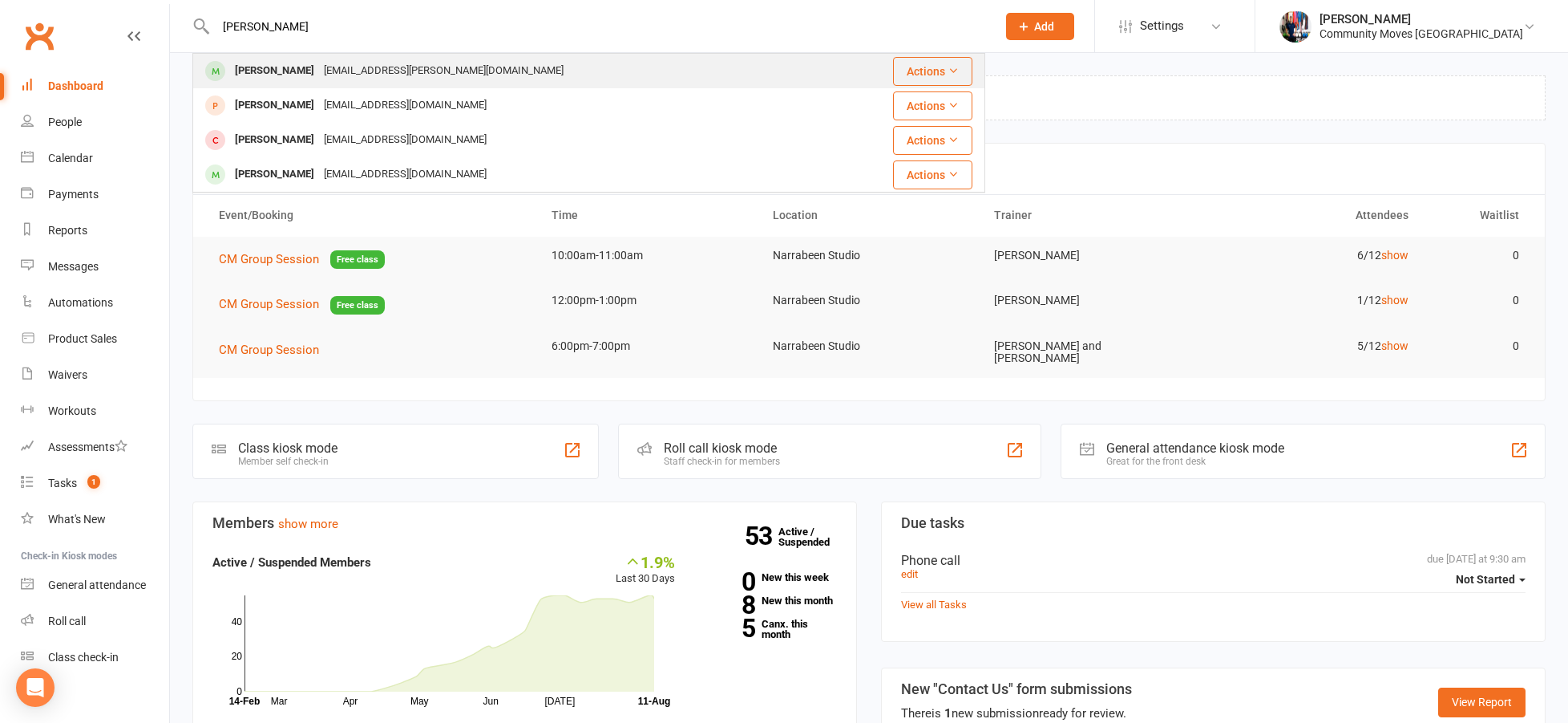
type input "[PERSON_NAME]"
click at [478, 76] on div "[PERSON_NAME] [PERSON_NAME][EMAIL_ADDRESS][DOMAIN_NAME]" at bounding box center [512, 71] width 636 height 33
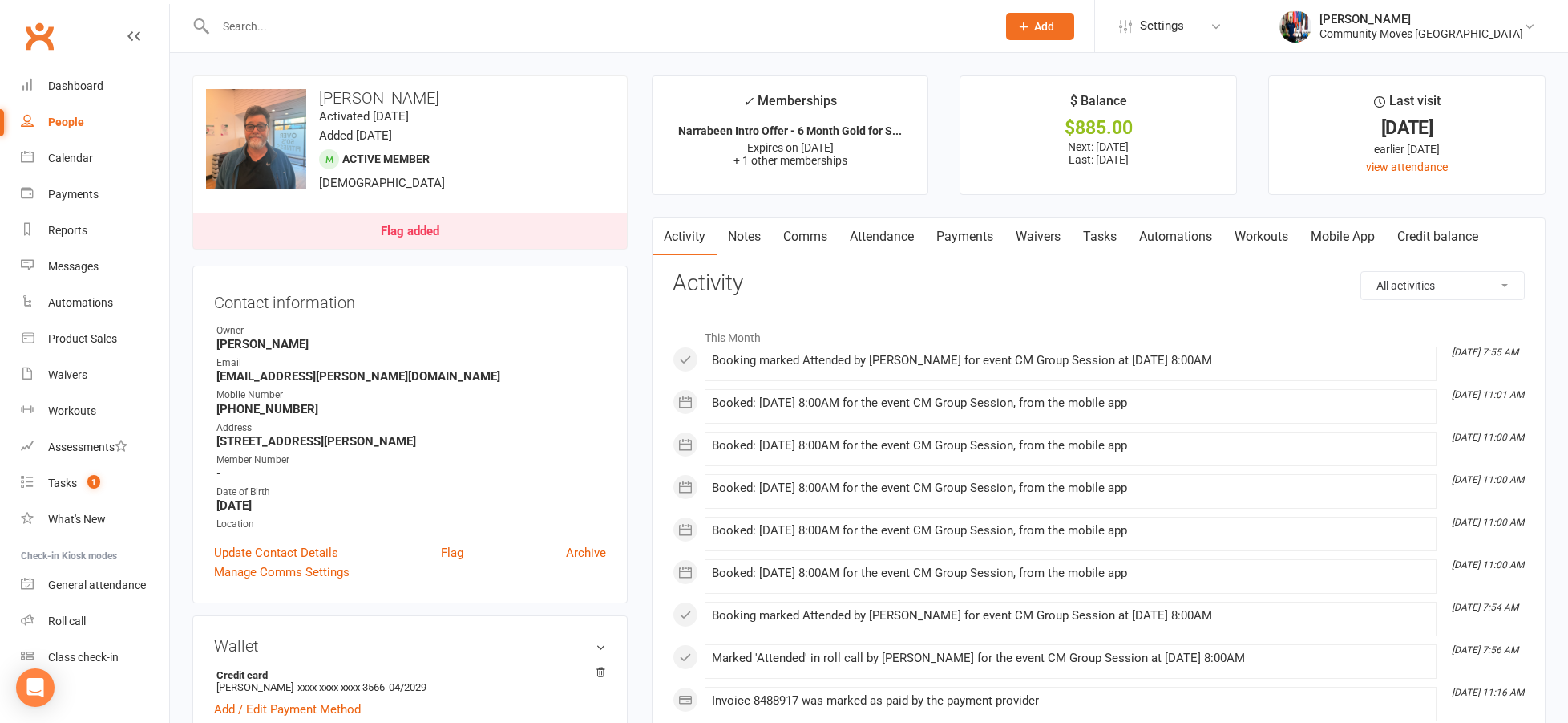
click at [987, 233] on link "Payments" at bounding box center [965, 236] width 79 height 37
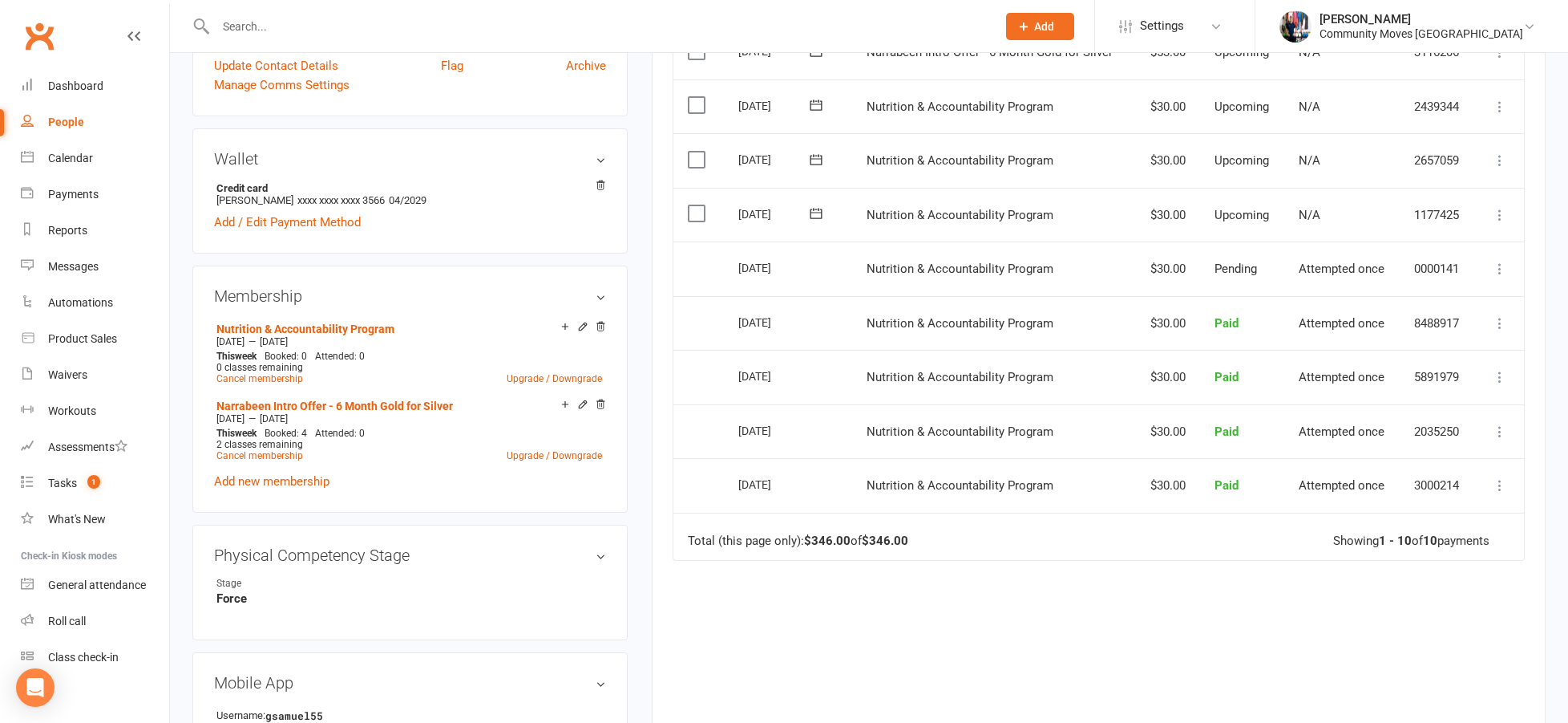
scroll to position [355, 0]
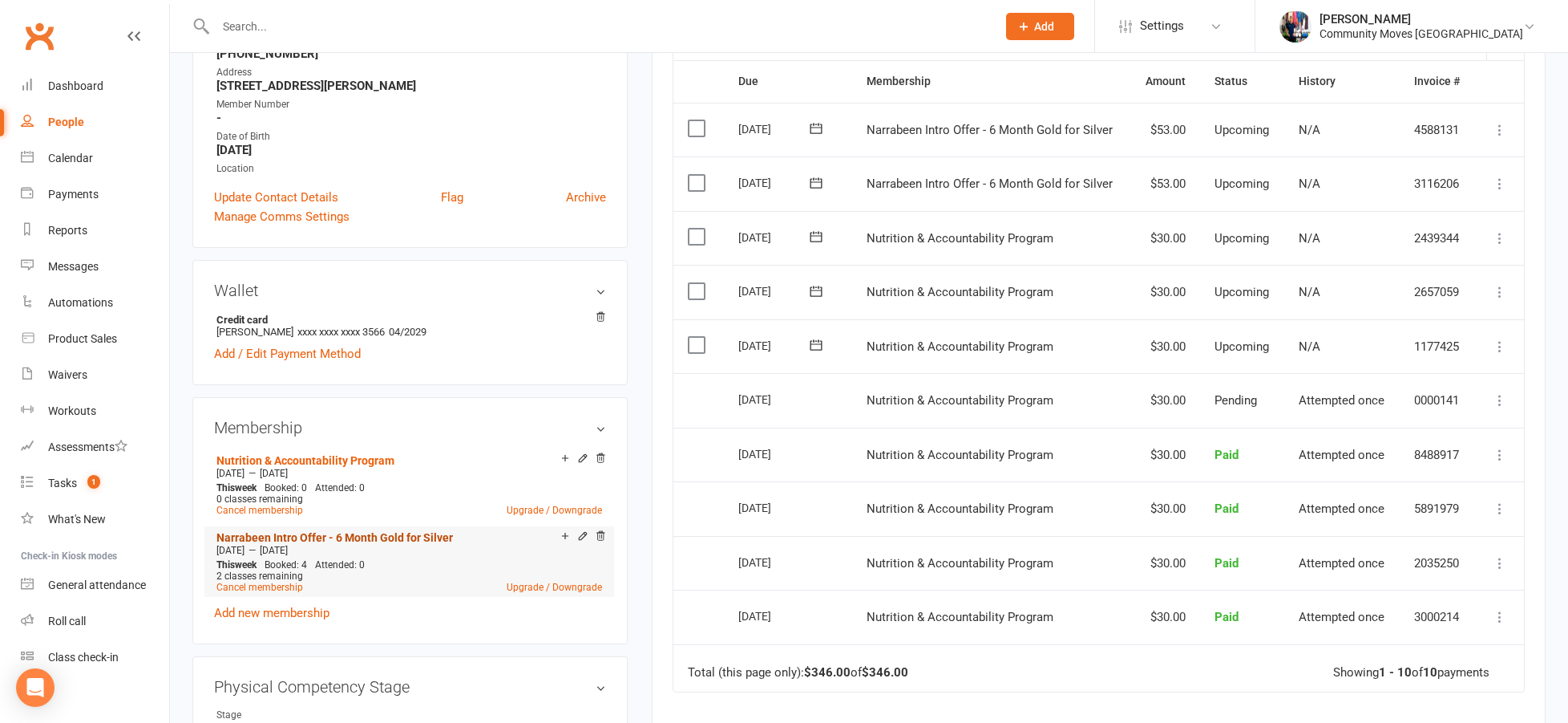
click at [344, 532] on link "Narrabeen Intro Offer - 6 Month Gold for Silver" at bounding box center [335, 537] width 237 height 13
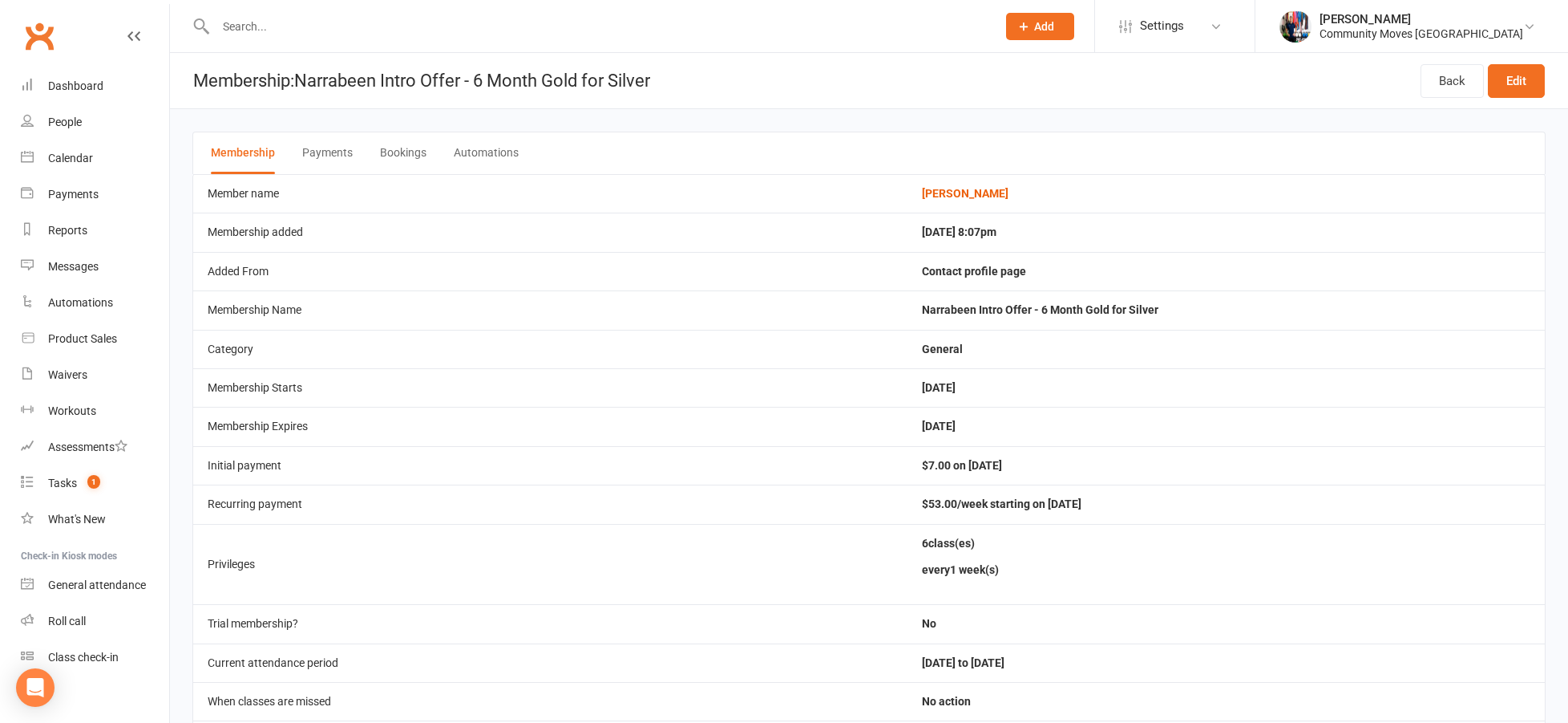
click at [338, 155] on button "Payments" at bounding box center [327, 153] width 51 height 42
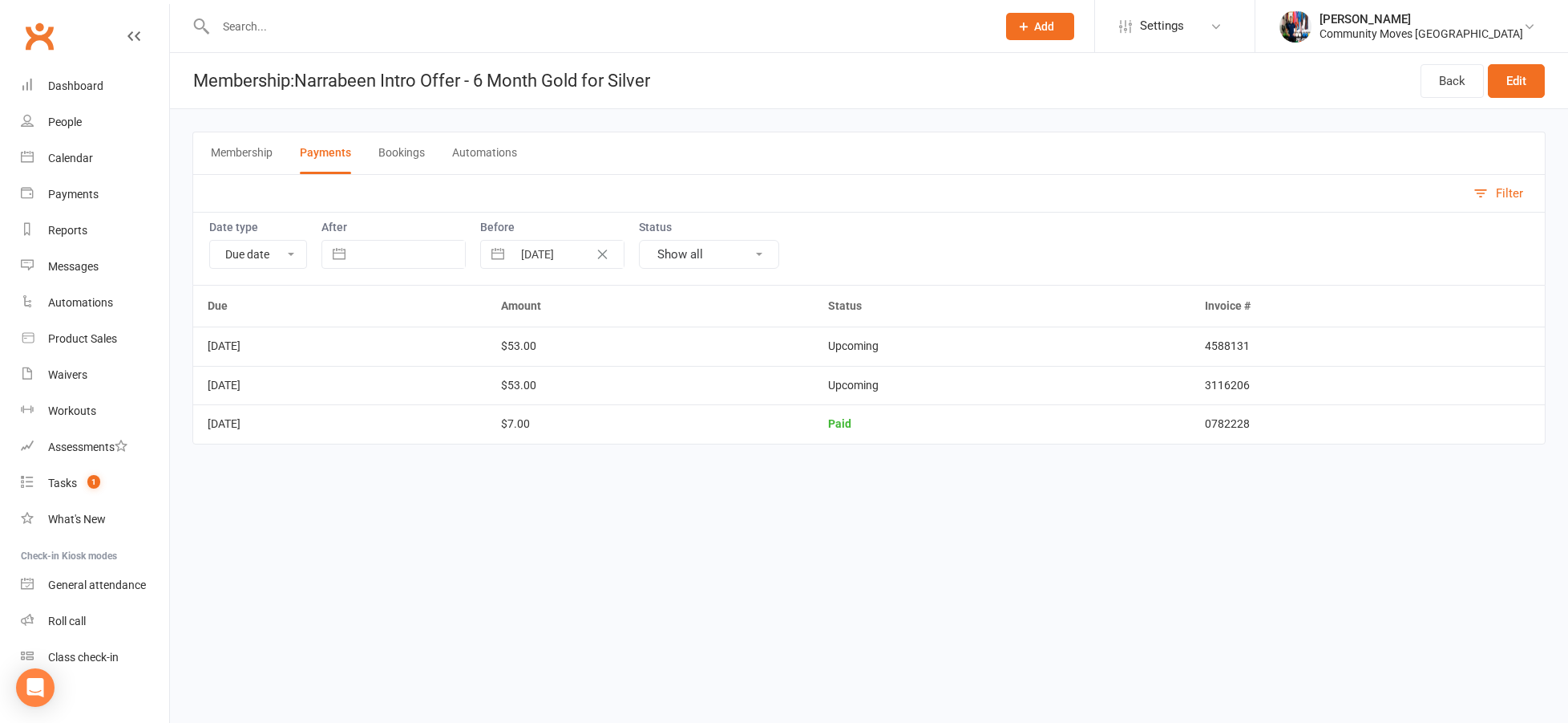
click at [257, 151] on button "Membership" at bounding box center [242, 153] width 62 height 42
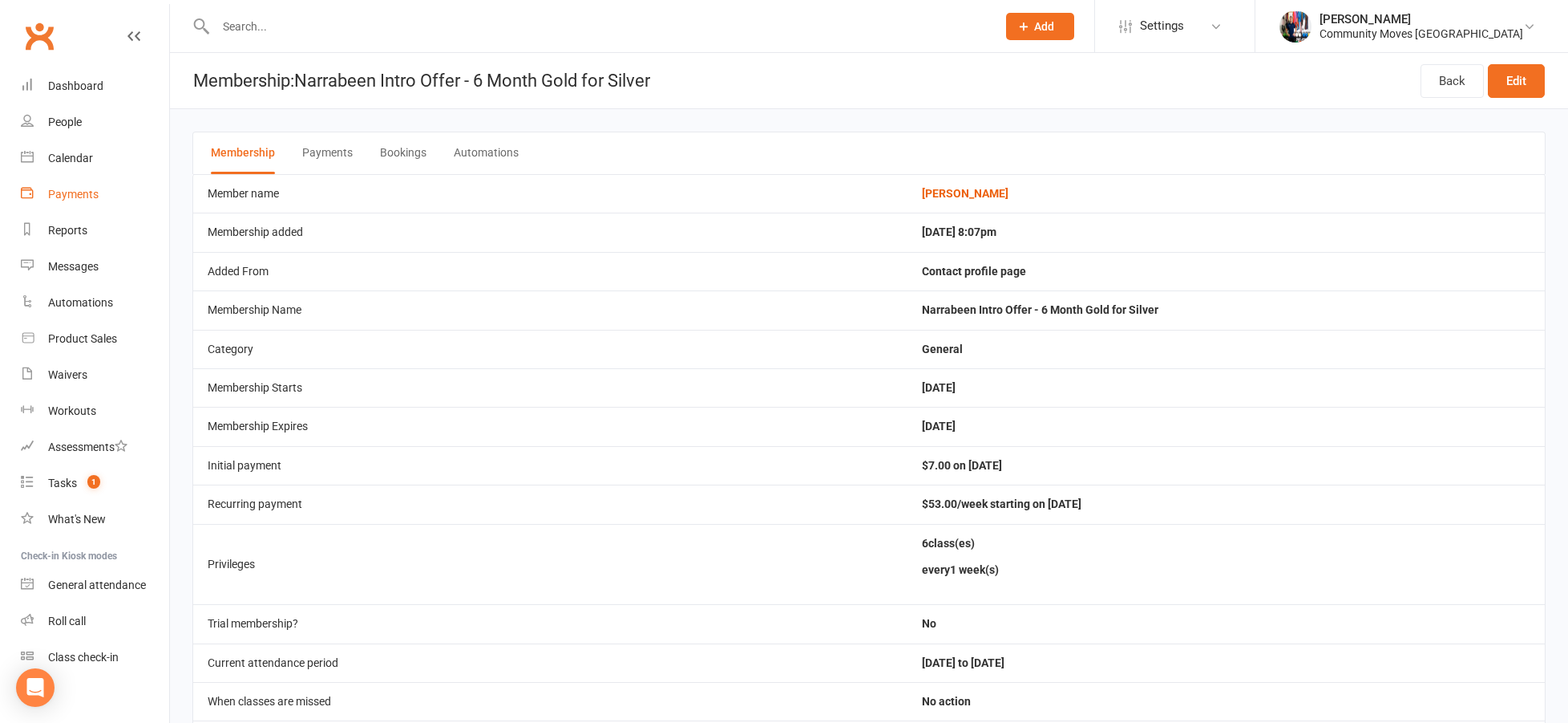
click at [81, 191] on div "Payments" at bounding box center [73, 194] width 51 height 13
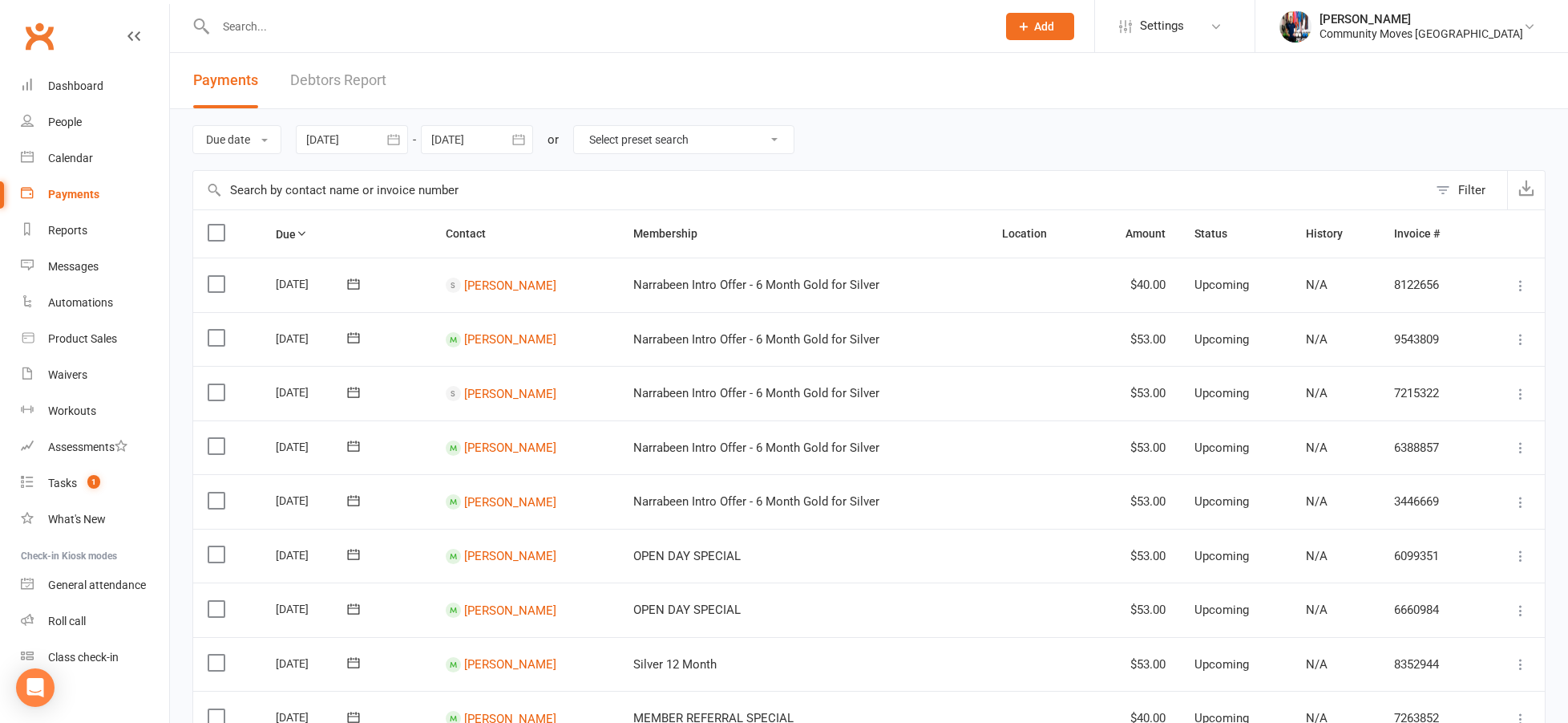
click at [382, 136] on button "button" at bounding box center [394, 140] width 29 height 29
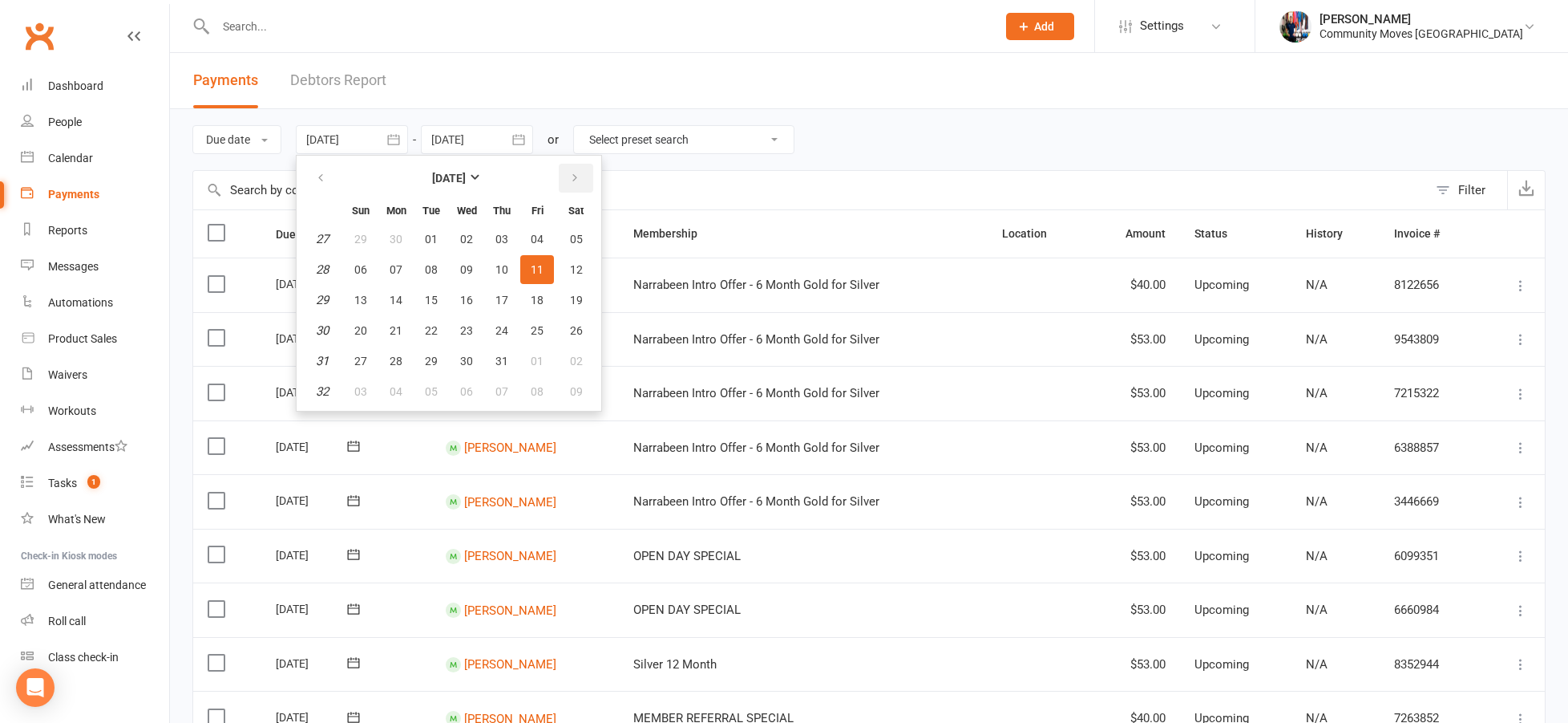
click at [578, 182] on icon "button" at bounding box center [574, 178] width 11 height 13
click at [367, 299] on span "10" at bounding box center [360, 300] width 13 height 13
type input "[DATE]"
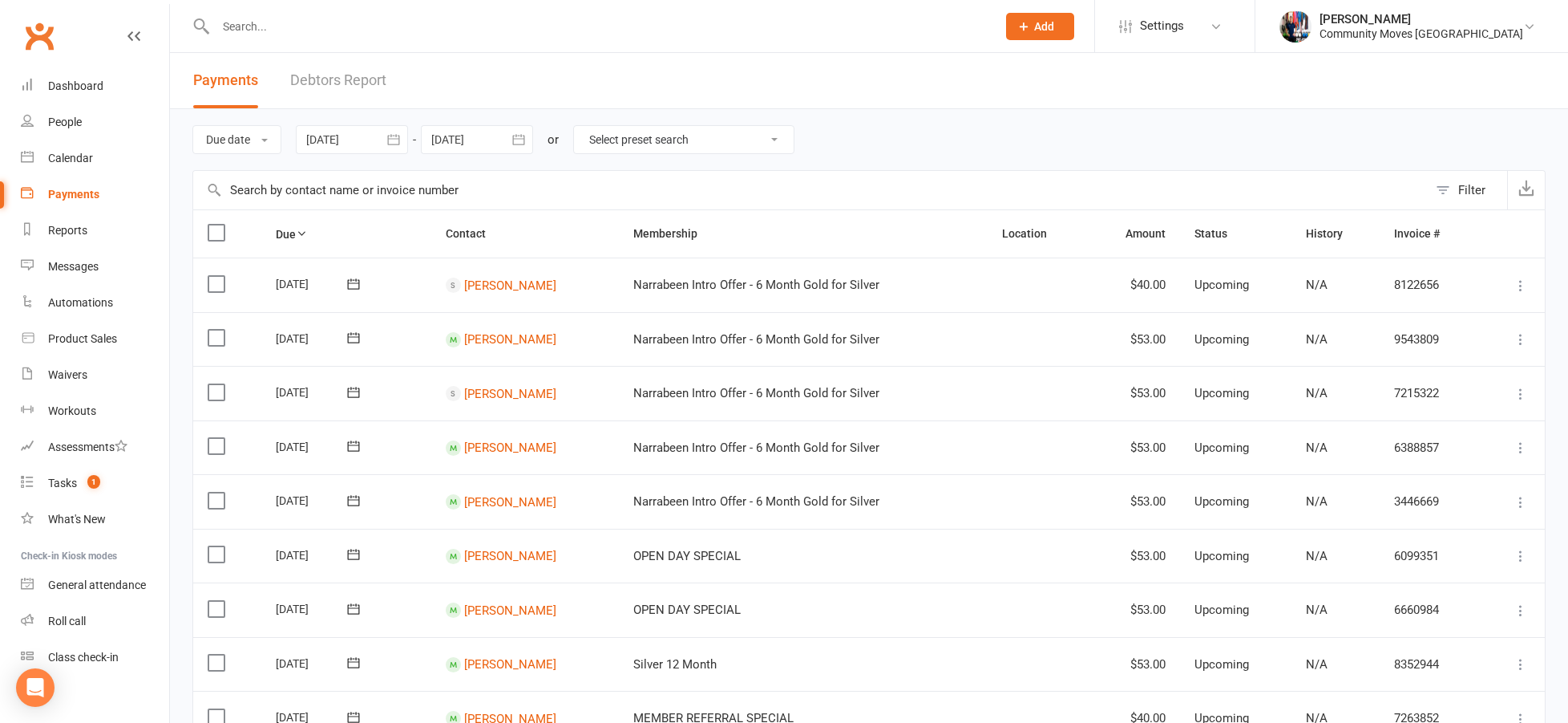
click at [515, 140] on icon "button" at bounding box center [518, 139] width 16 height 16
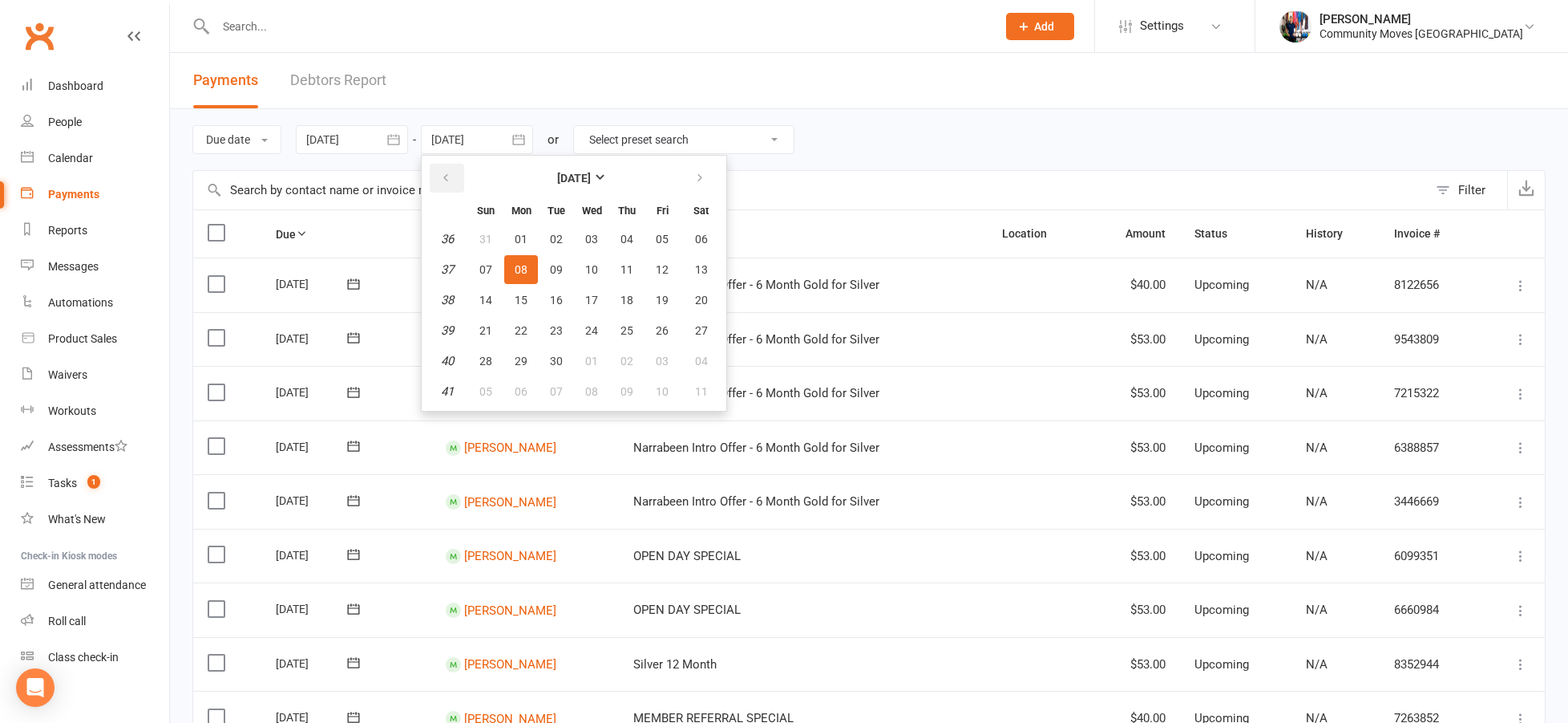
click at [457, 173] on button "button" at bounding box center [447, 179] width 34 height 29
click at [694, 295] on button "16" at bounding box center [701, 301] width 41 height 29
type input "[DATE]"
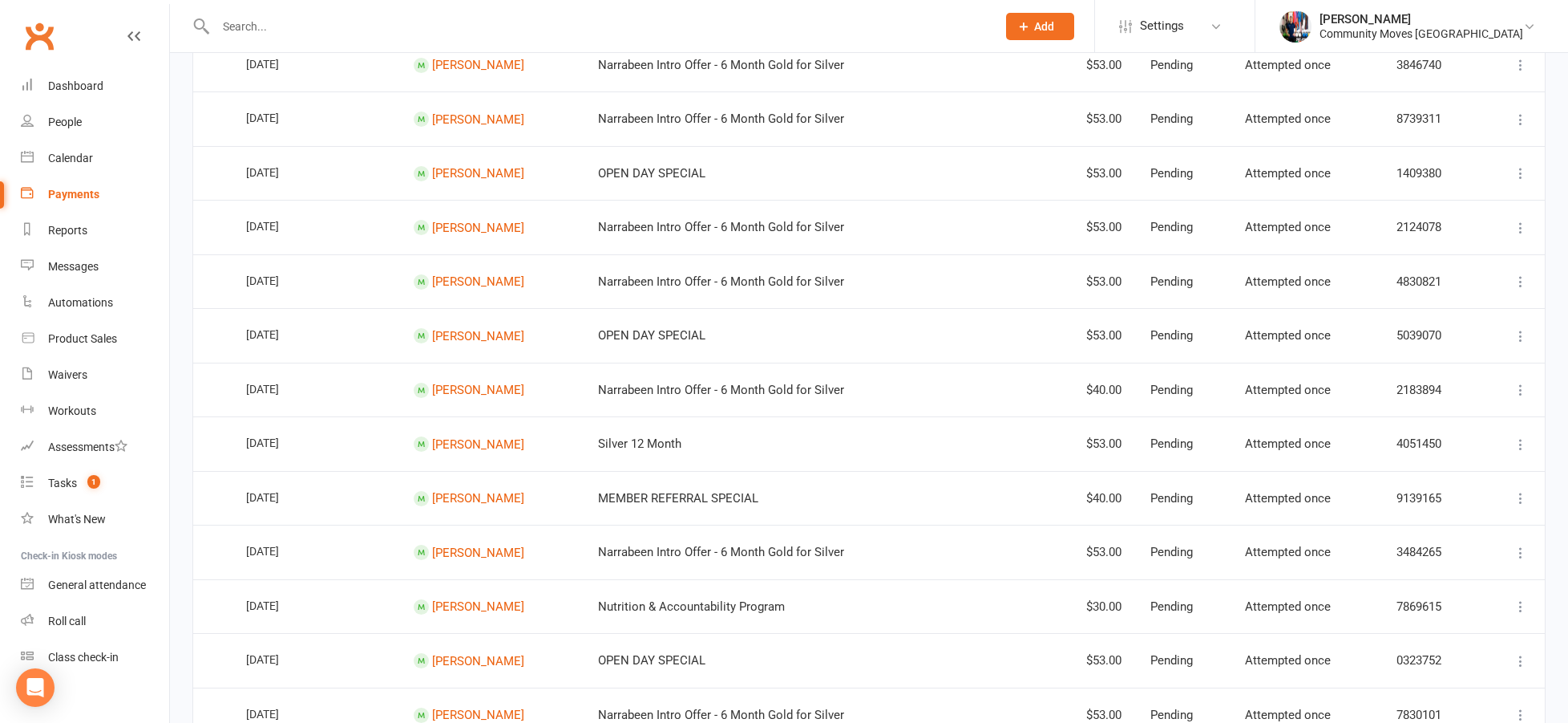
scroll to position [1154, 0]
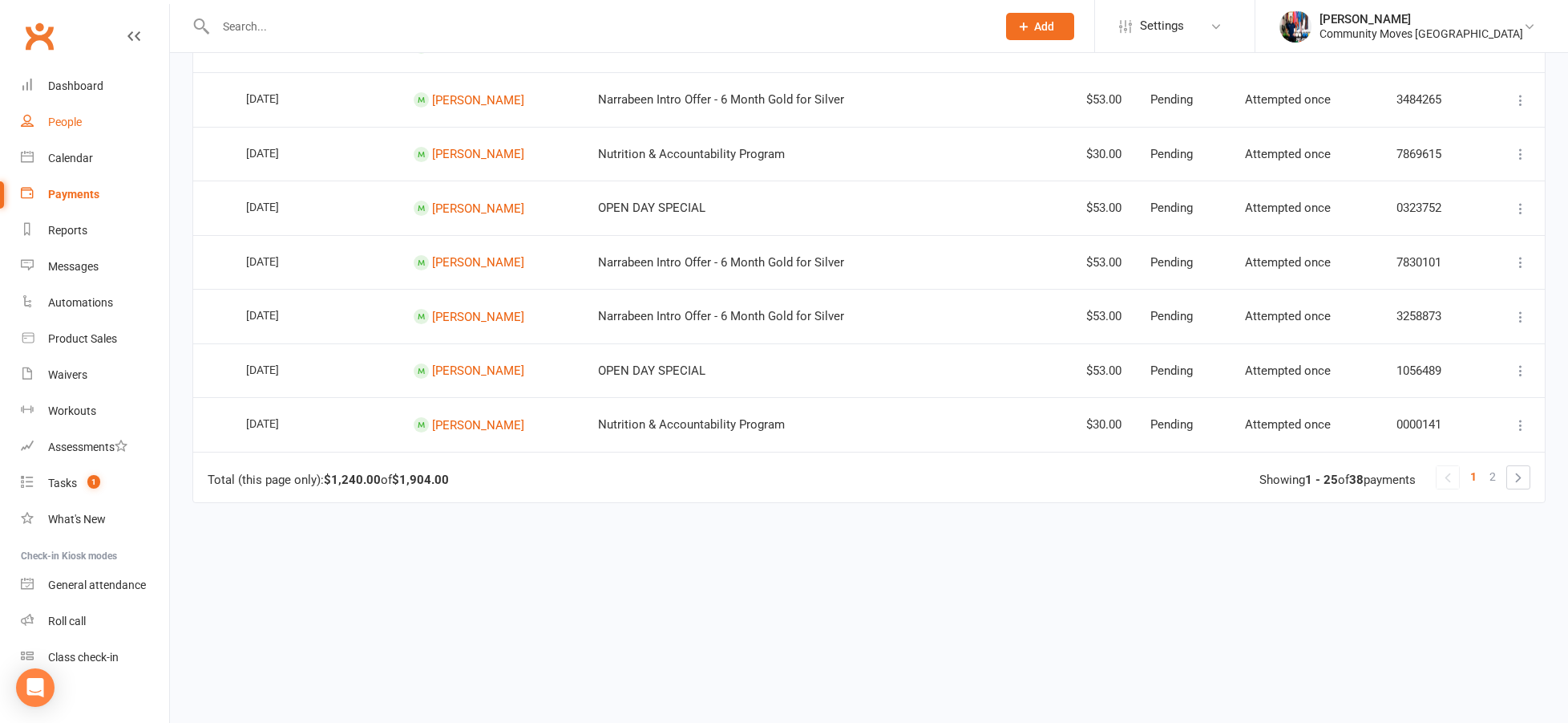
click at [69, 123] on div "People" at bounding box center [64, 122] width 33 height 13
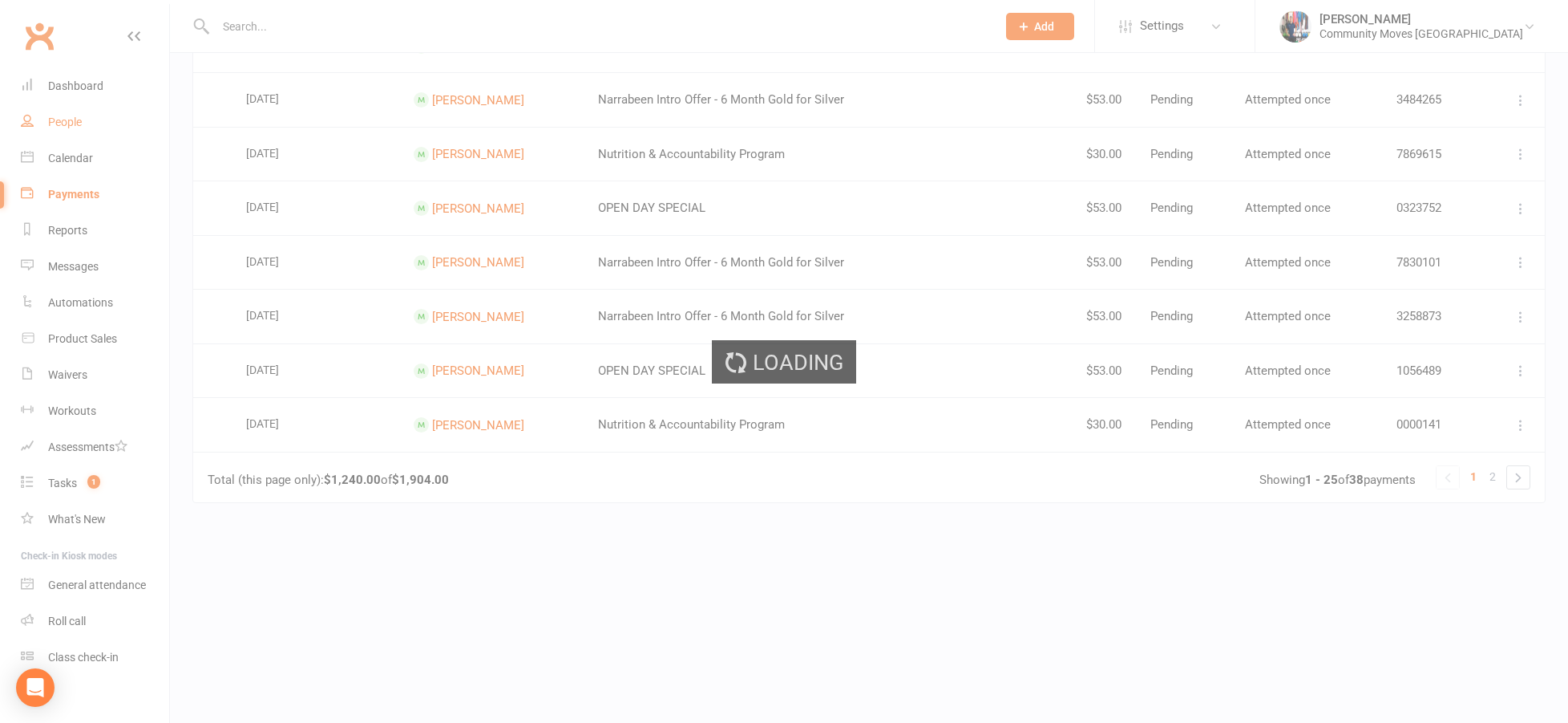
select select "25"
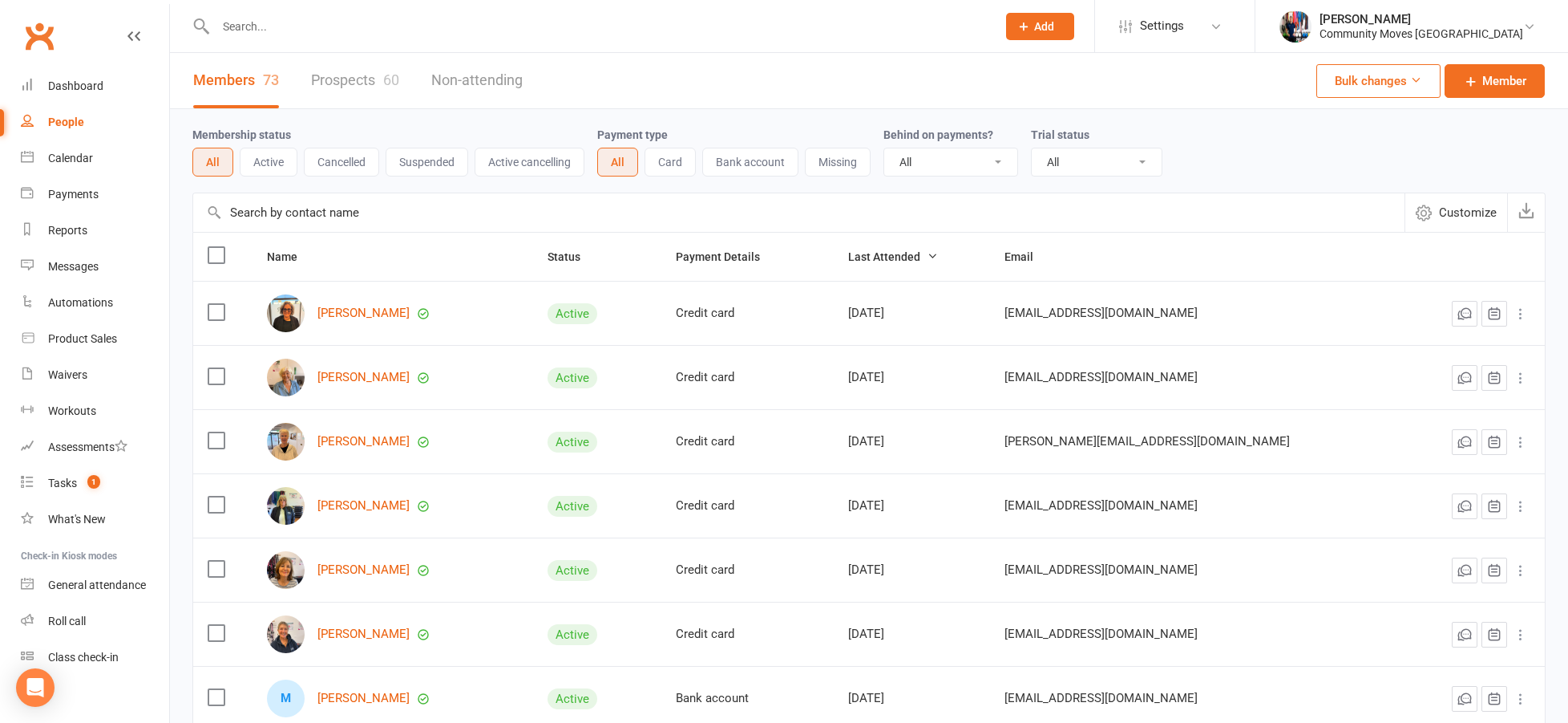
click at [436, 161] on button "Suspended" at bounding box center [427, 162] width 82 height 29
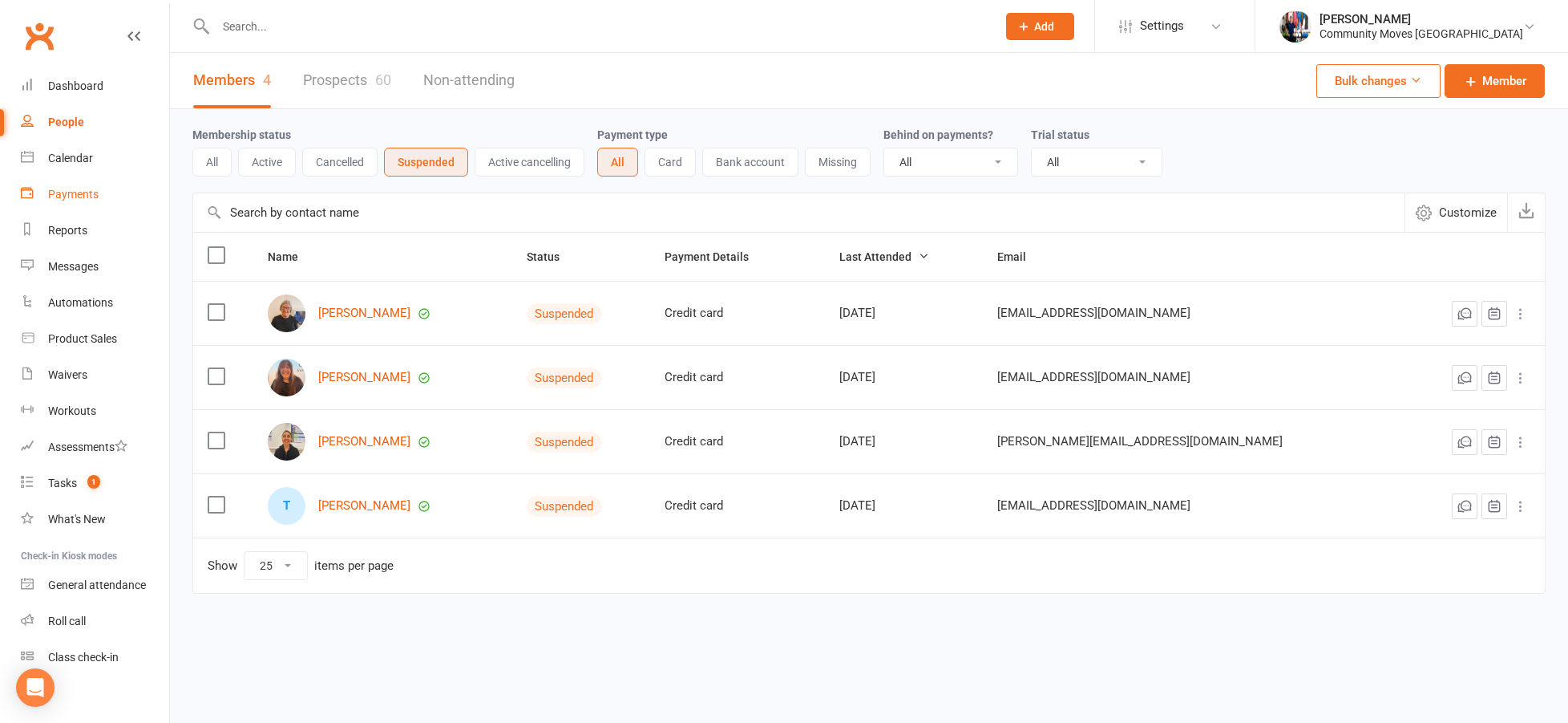
click at [79, 191] on div "Payments" at bounding box center [73, 194] width 51 height 13
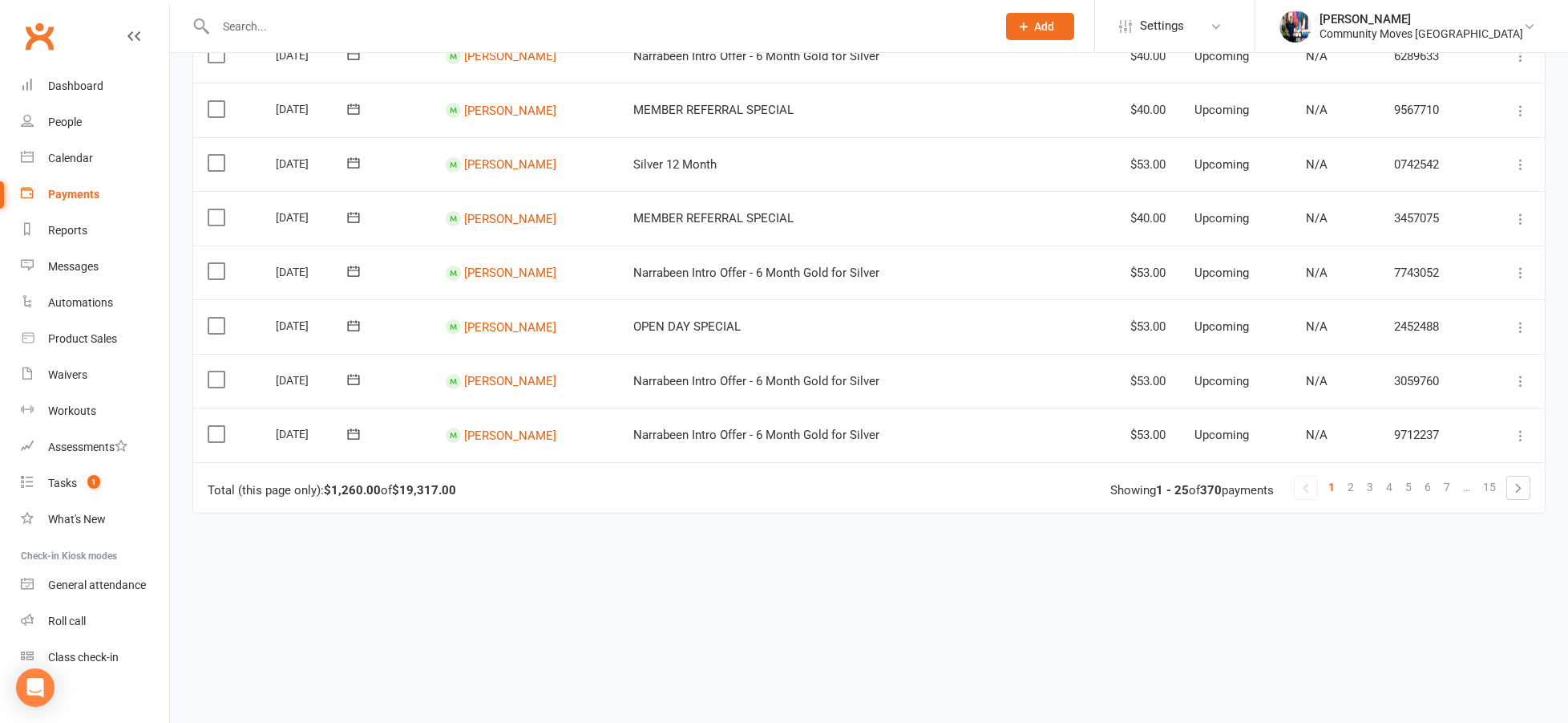
scroll to position [1160, 0]
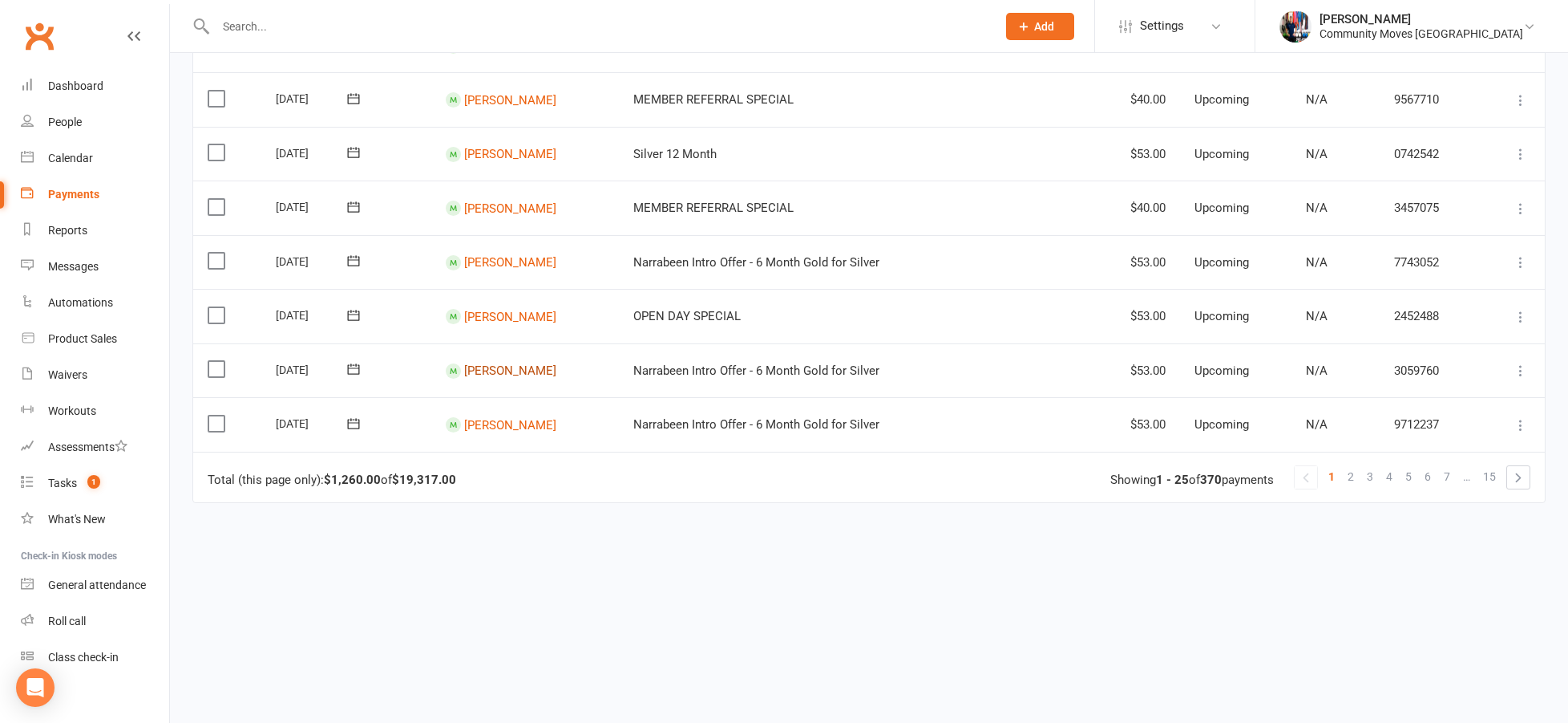
click at [484, 363] on link "[PERSON_NAME]" at bounding box center [510, 370] width 92 height 15
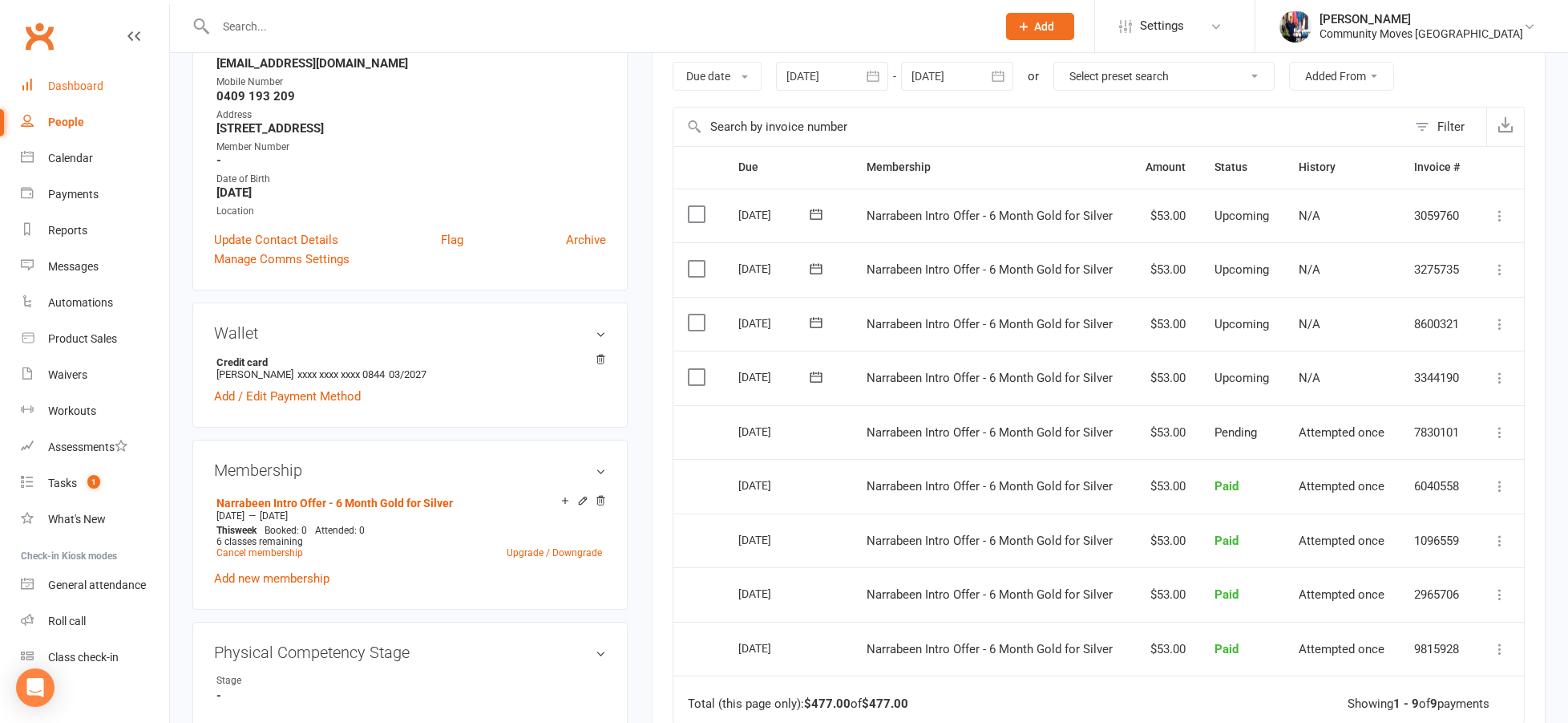
scroll to position [2, 0]
click at [301, 39] on div at bounding box center [589, 26] width 793 height 52
click at [295, 31] on input "text" at bounding box center [598, 27] width 774 height 22
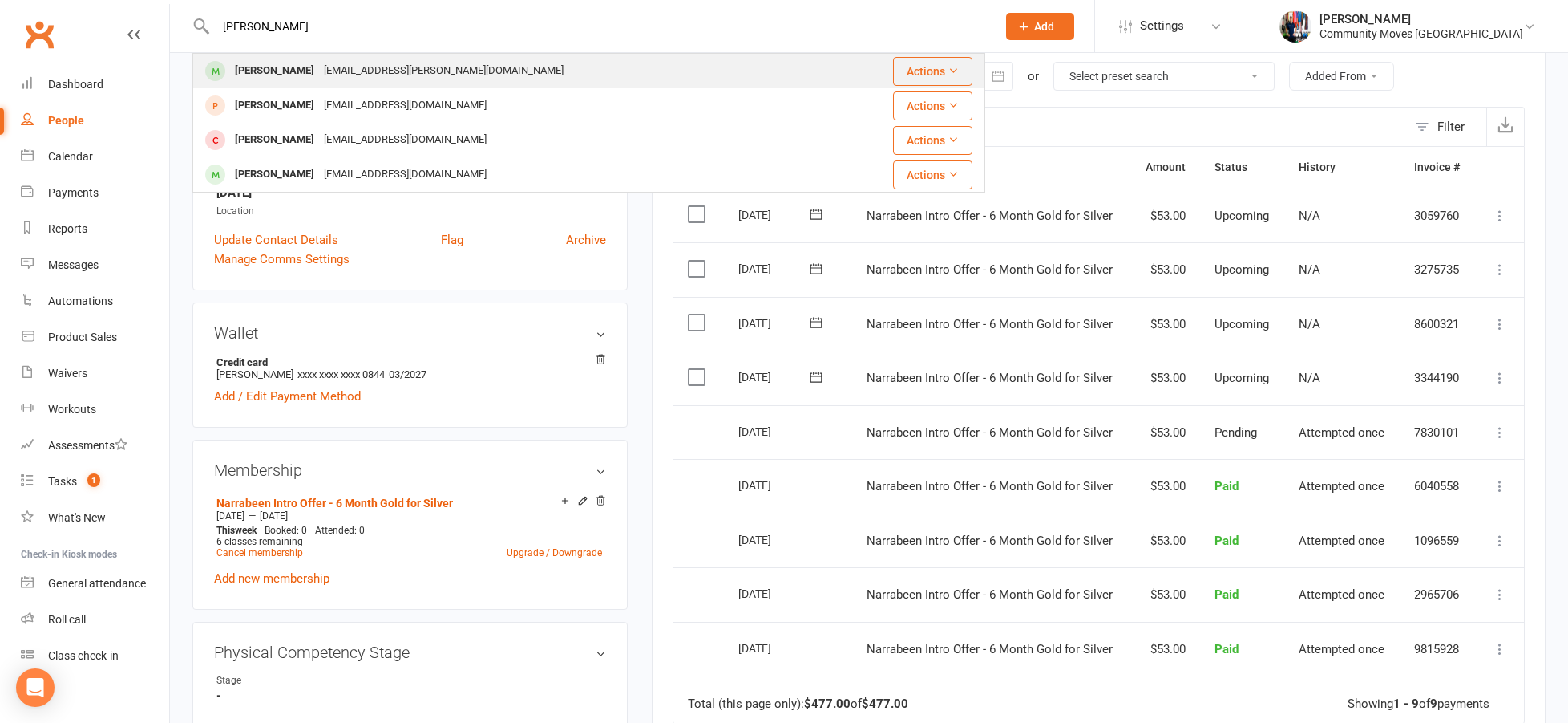
type input "[PERSON_NAME]"
click at [257, 71] on div "[PERSON_NAME]" at bounding box center [275, 70] width 89 height 23
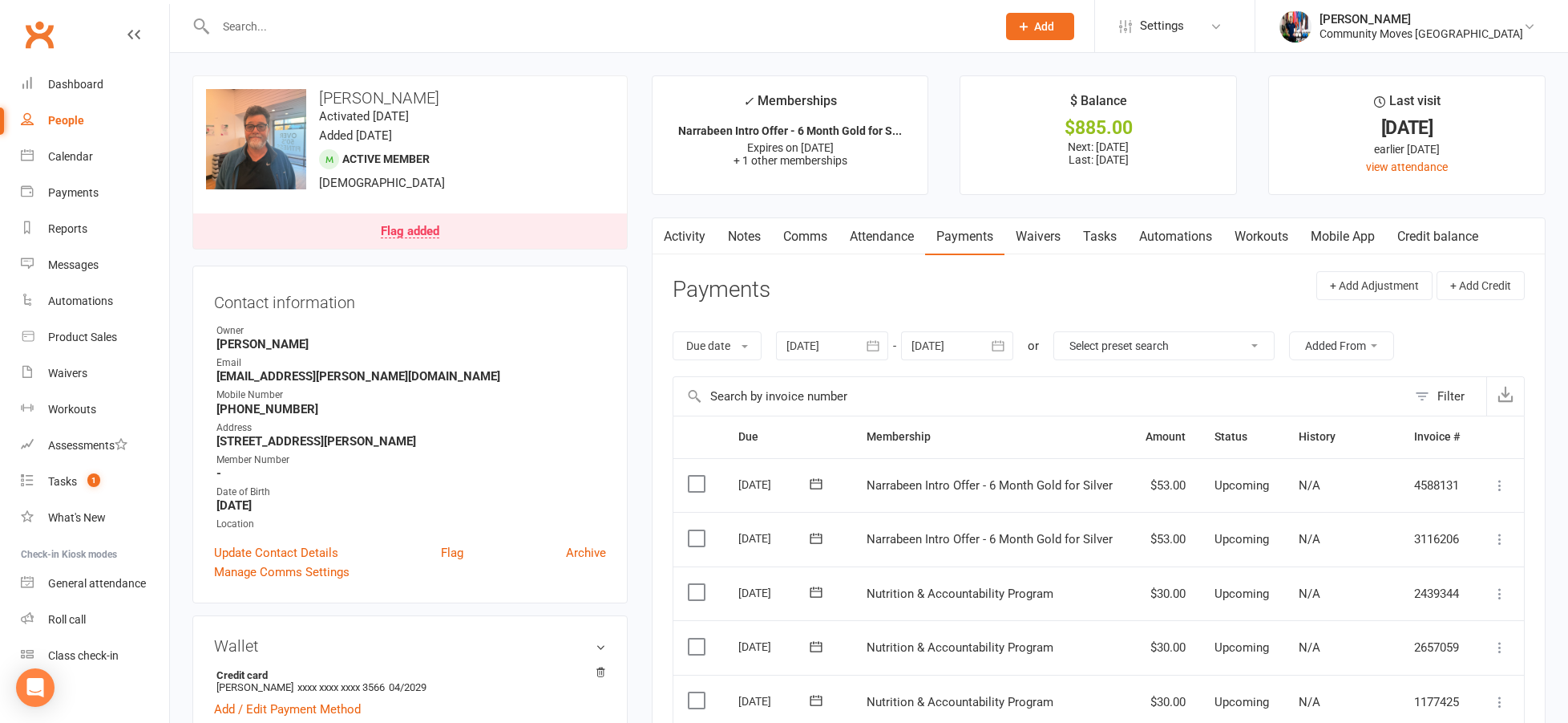
click at [988, 346] on button "button" at bounding box center [999, 346] width 29 height 29
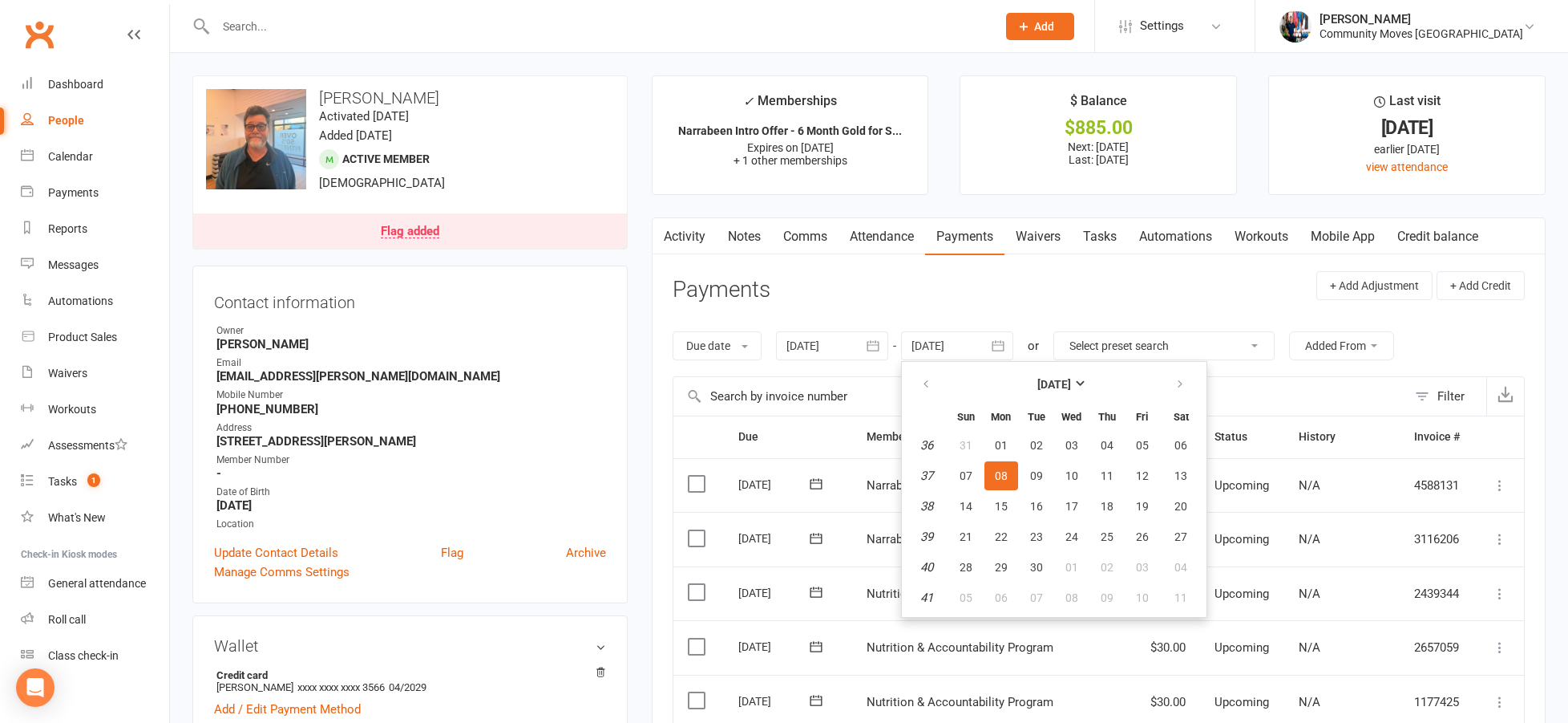
click at [1161, 564] on table "[DATE] Sun Mon Tue Wed Thu Fri Sat 36 31 01 02 03 04 05 06 37 07 08 09 10 11 12…" at bounding box center [1054, 489] width 298 height 249
click at [1136, 567] on button "03" at bounding box center [1141, 568] width 33 height 29
type input "[DATE]"
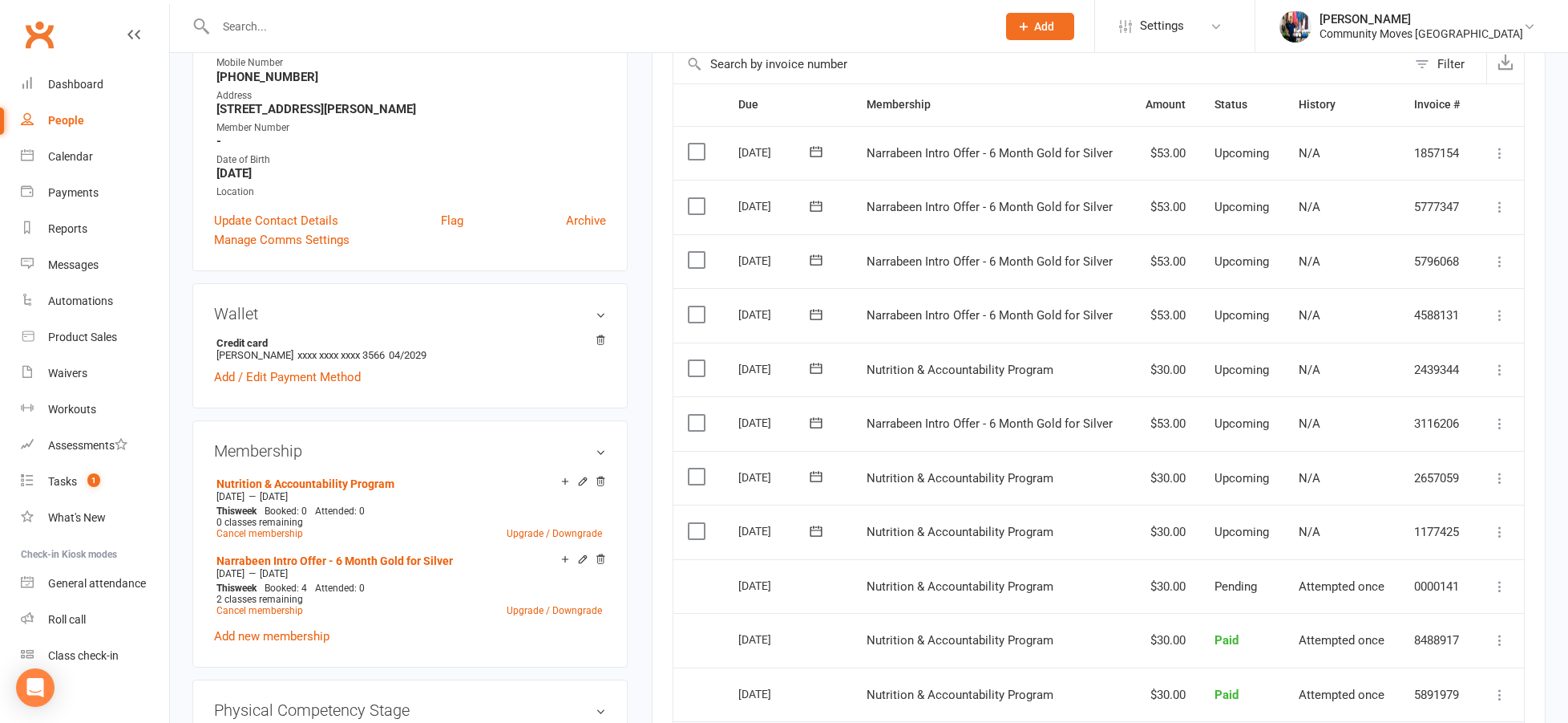
scroll to position [337, 0]
